Goal: Information Seeking & Learning: Learn about a topic

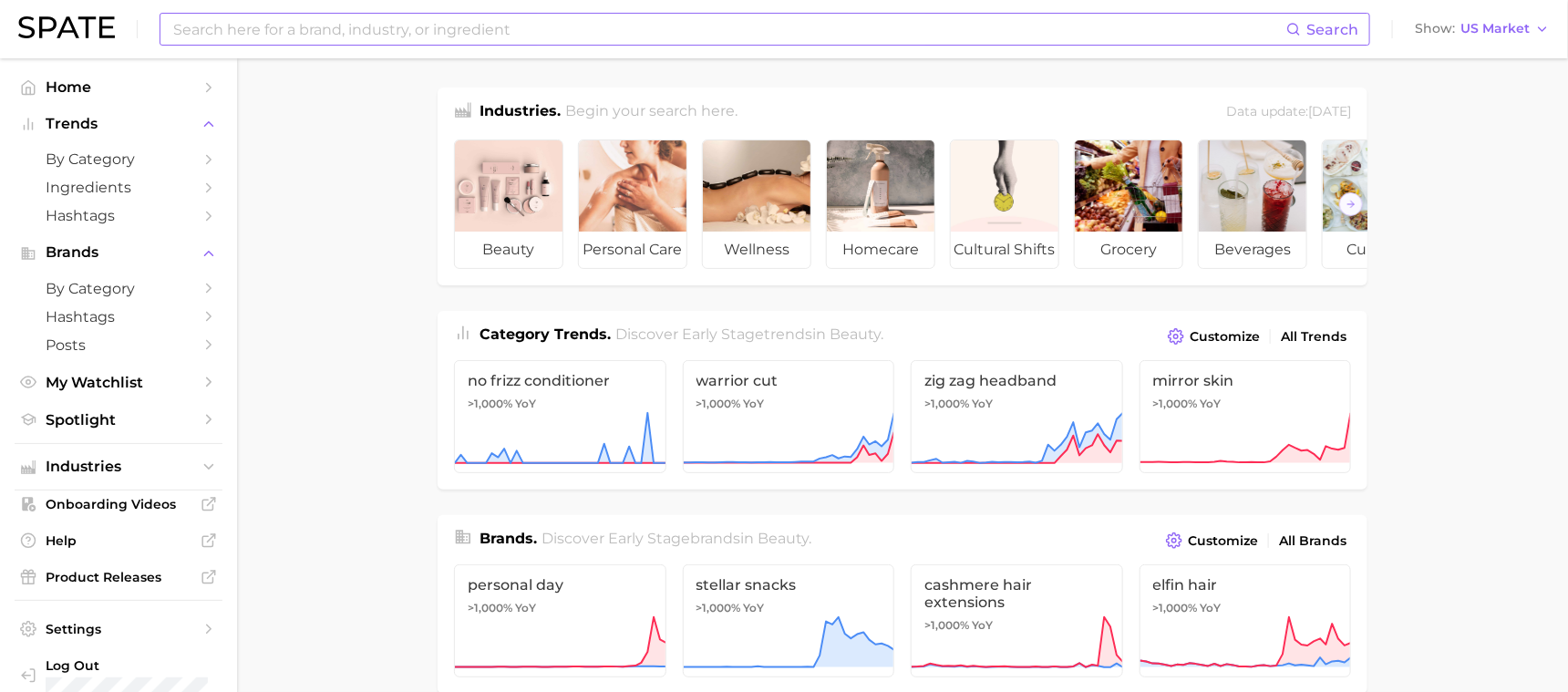
click at [426, 36] on input at bounding box center [729, 29] width 1115 height 31
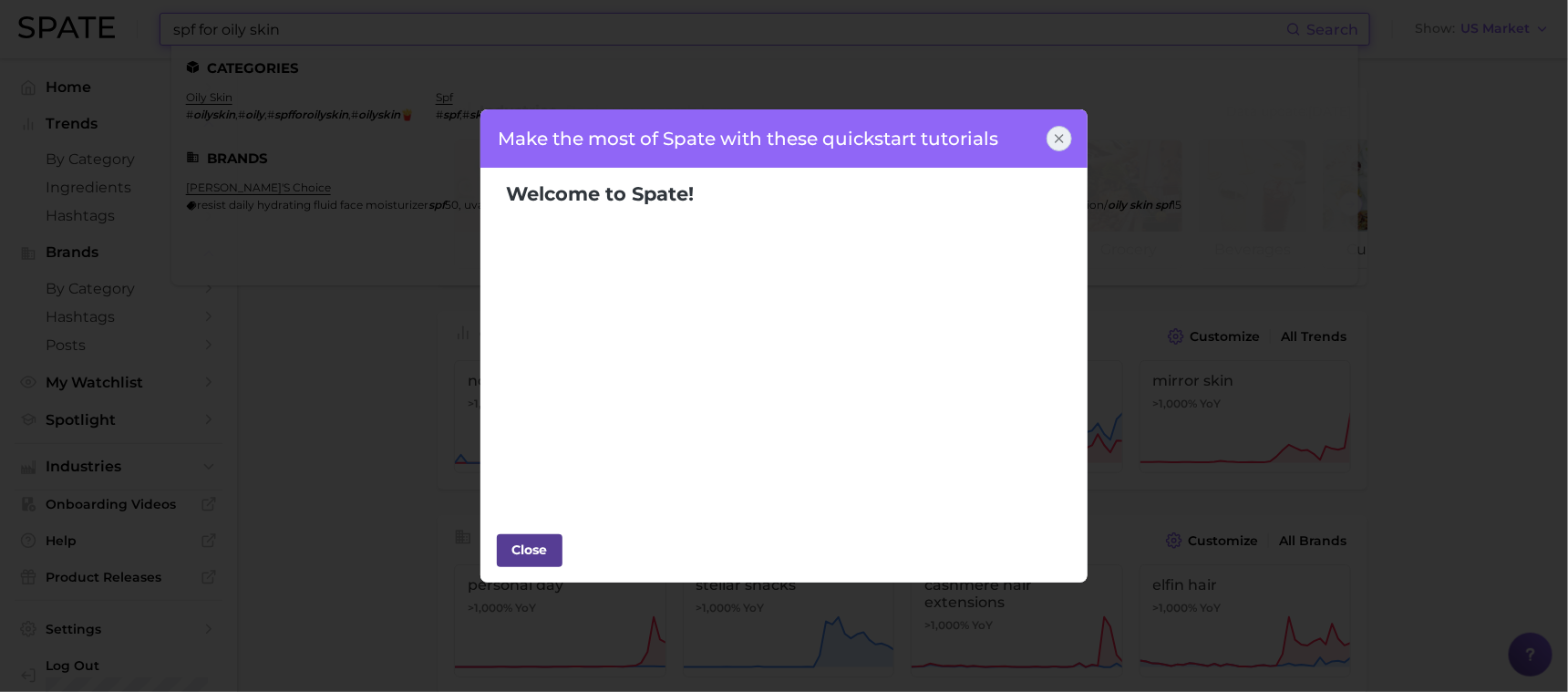
type input "spf for oily skin"
click at [538, 542] on div "Close" at bounding box center [529, 550] width 54 height 27
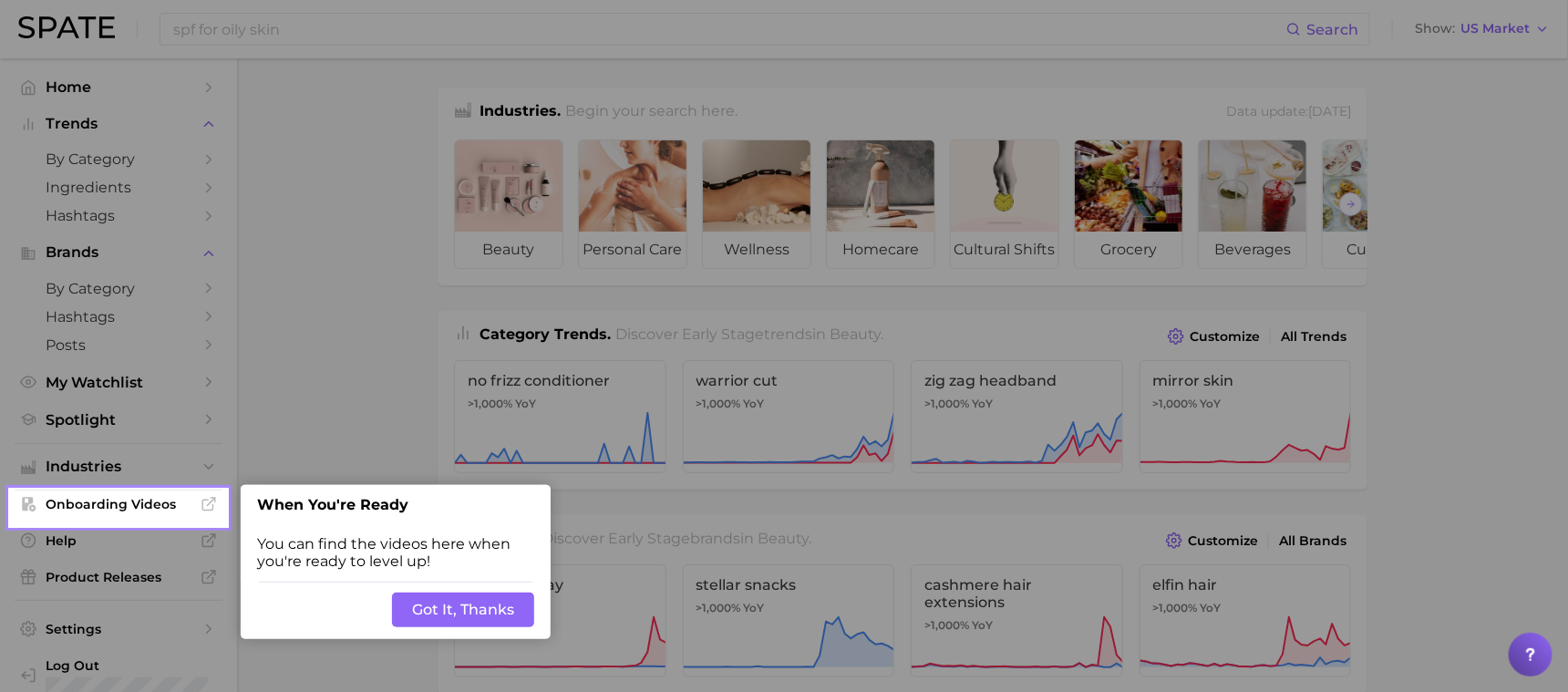
click at [442, 614] on button "Got It, Thanks" at bounding box center [463, 610] width 142 height 35
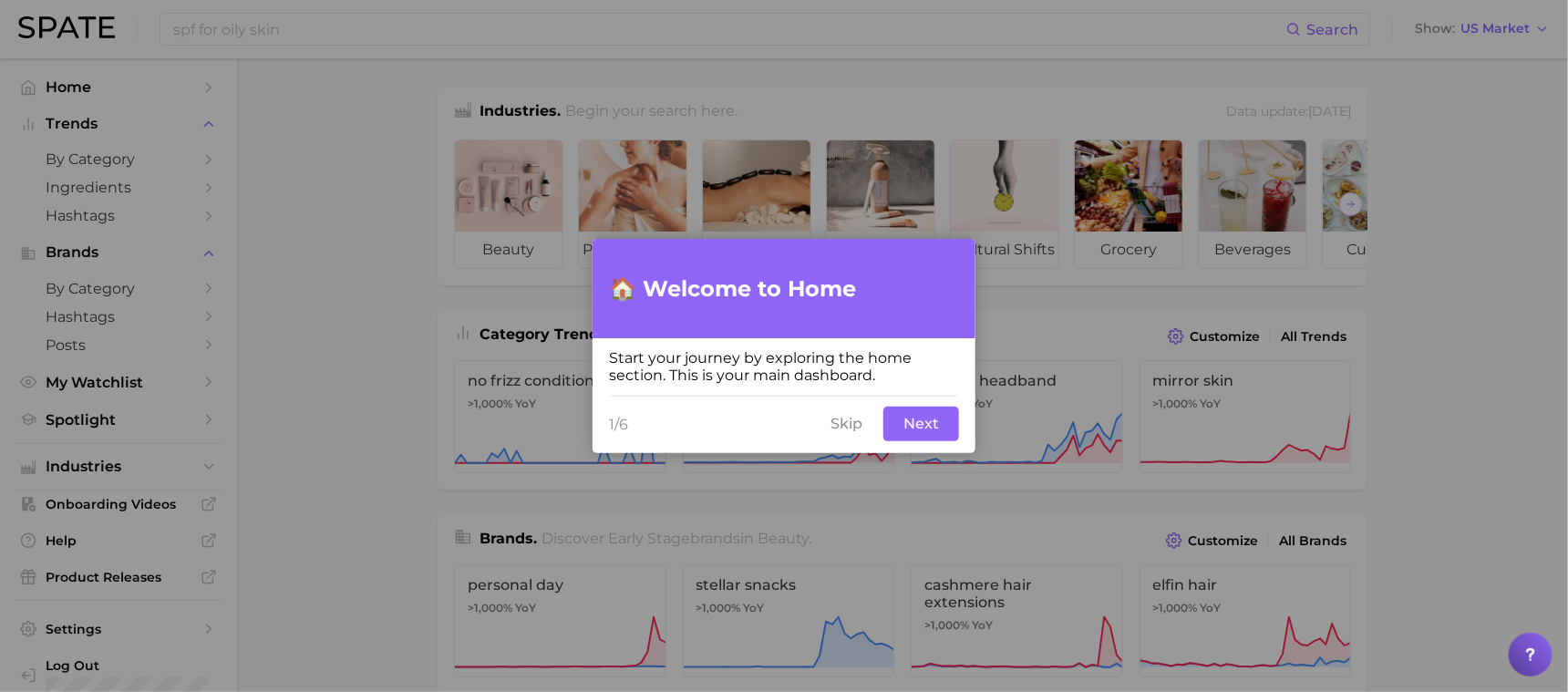
click at [835, 427] on button "Skip" at bounding box center [846, 425] width 53 height 35
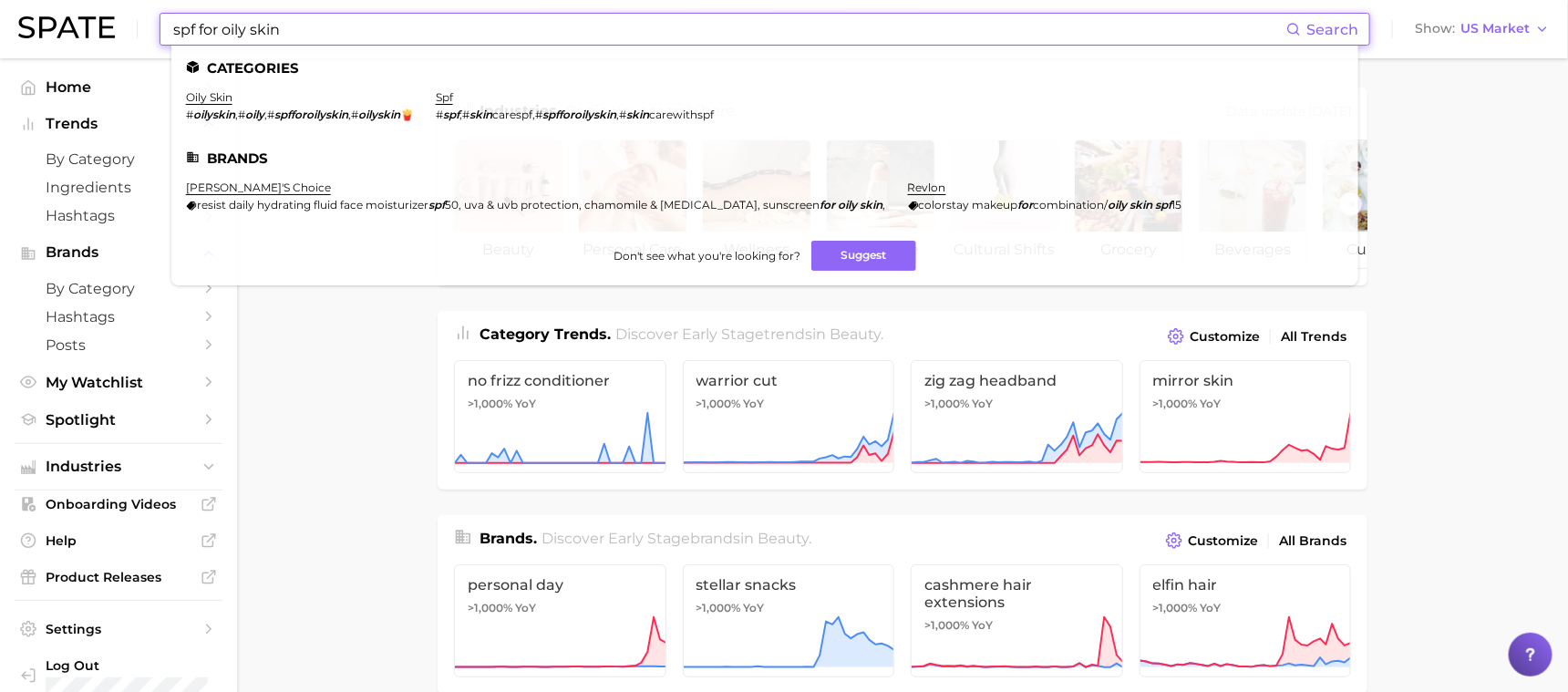
click at [352, 26] on input "spf for oily skin" at bounding box center [729, 29] width 1115 height 31
click at [322, 118] on em "spfforoilyskin" at bounding box center [312, 115] width 74 height 14
click at [200, 99] on link "oily skin" at bounding box center [209, 97] width 47 height 14
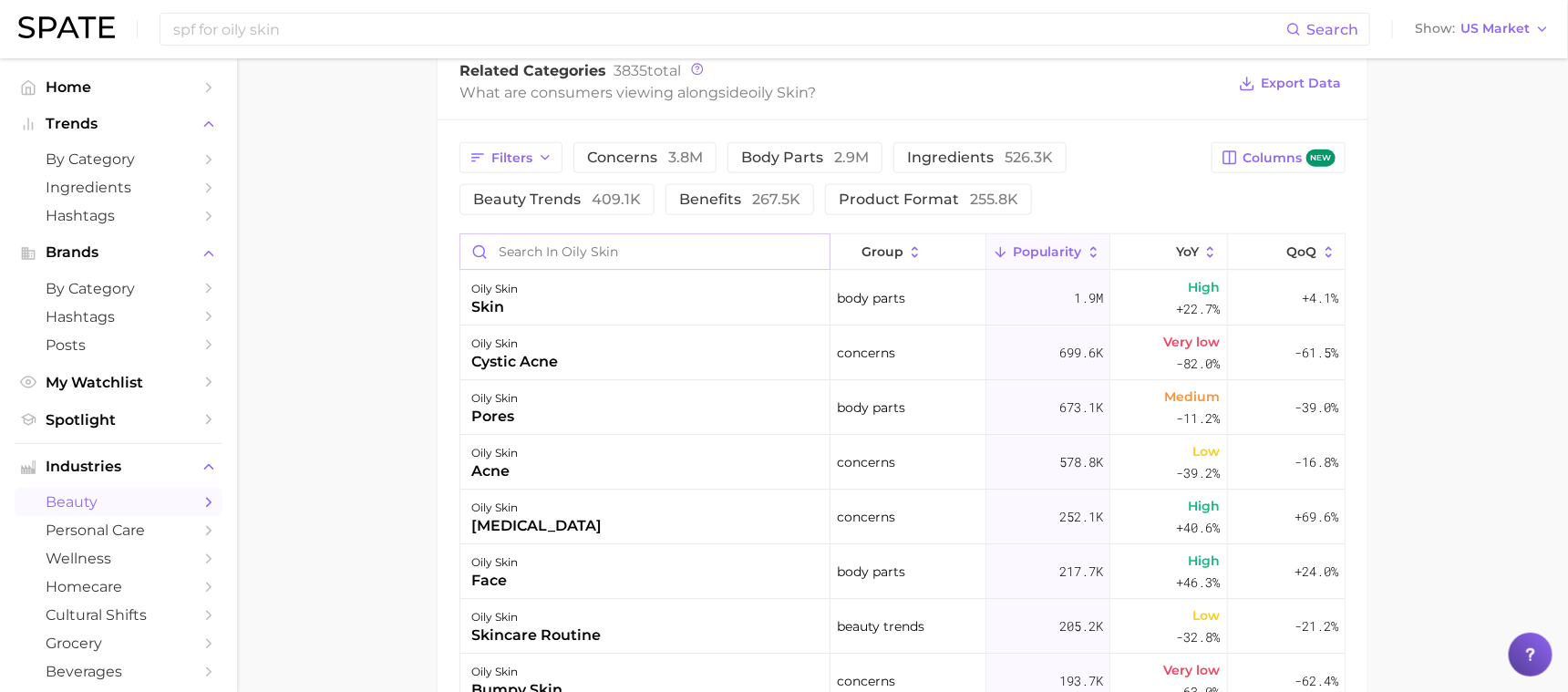
click at [656, 234] on input "Search in oily skin" at bounding box center [645, 252] width 369 height 35
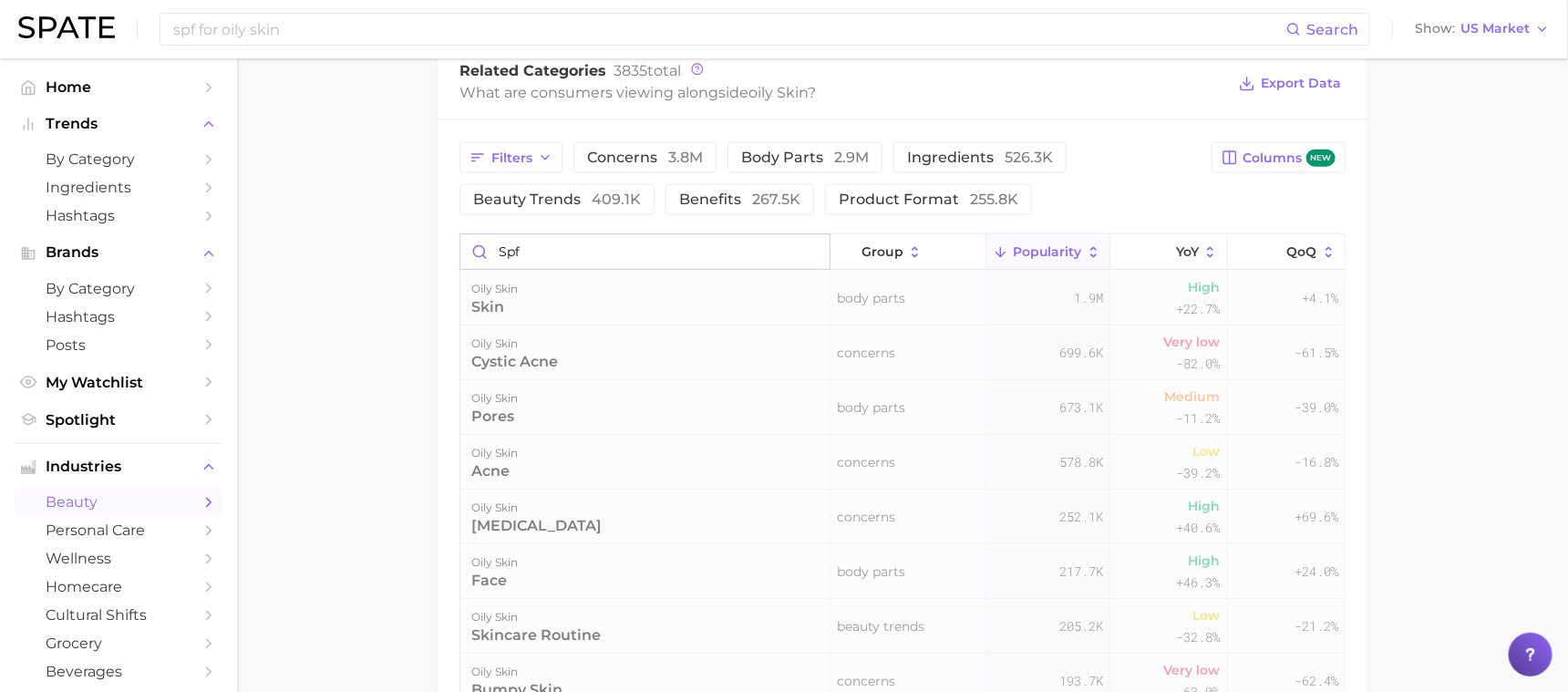
type input "spf"
